Goal: Navigation & Orientation: Find specific page/section

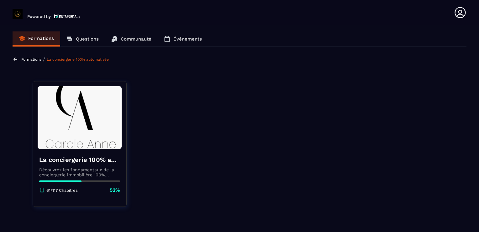
click at [136, 73] on section "Formations Questions Communauté Événements Formations / La conciergerie 100% au…" at bounding box center [239, 129] width 479 height 209
click at [94, 39] on p "Questions" at bounding box center [87, 39] width 23 height 6
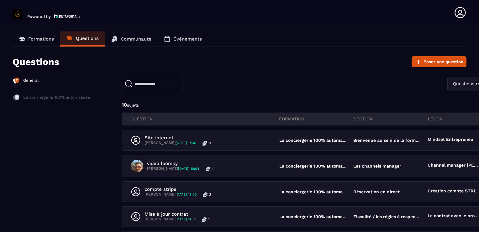
click at [132, 39] on p "Communauté" at bounding box center [136, 39] width 31 height 6
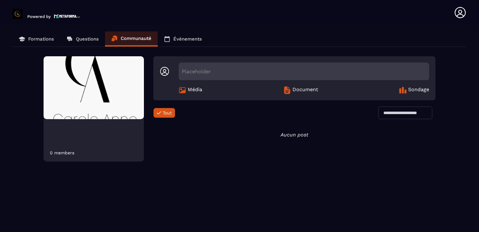
click at [182, 37] on p "Événements" at bounding box center [187, 39] width 29 height 6
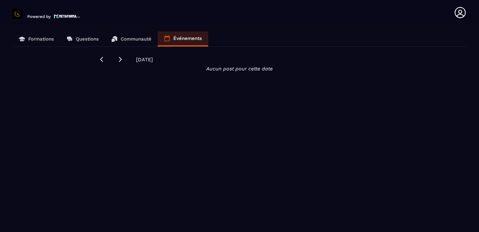
click at [34, 35] on link "Formations" at bounding box center [37, 38] width 48 height 15
